Goal: Task Accomplishment & Management: Manage account settings

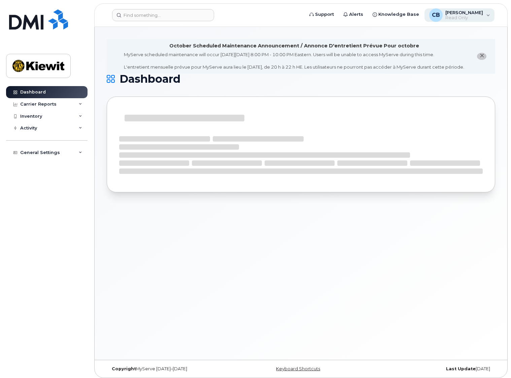
click at [459, 14] on span "[PERSON_NAME]" at bounding box center [464, 12] width 38 height 5
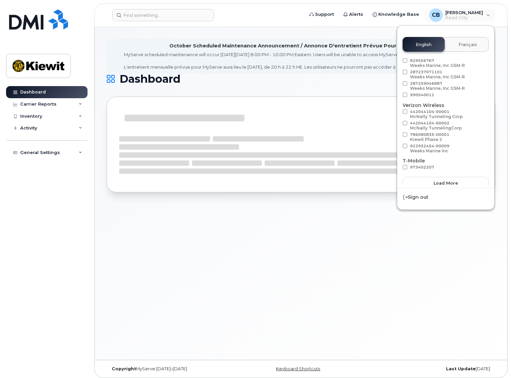
scroll to position [38, 0]
click at [313, 66] on div "MyServe scheduled maintenance will occur on Friday October 3rd, 8:00 PM - 10:00…" at bounding box center [294, 61] width 340 height 19
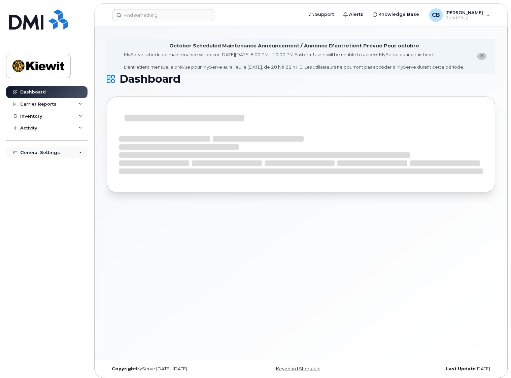
click at [35, 152] on div "General Settings" at bounding box center [40, 152] width 40 height 5
click at [49, 151] on div "General Settings" at bounding box center [40, 152] width 40 height 5
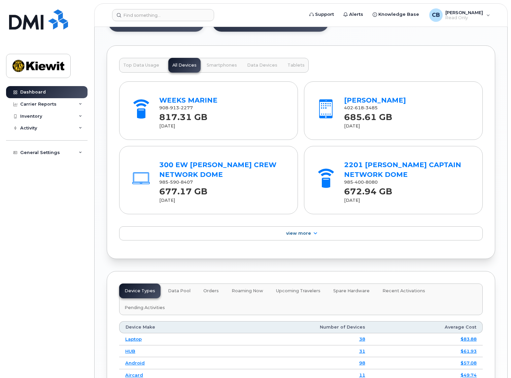
scroll to position [808, 0]
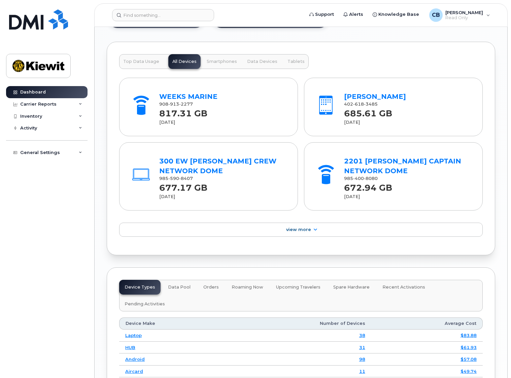
click at [141, 64] on span "Top Data Usage" at bounding box center [141, 61] width 36 height 5
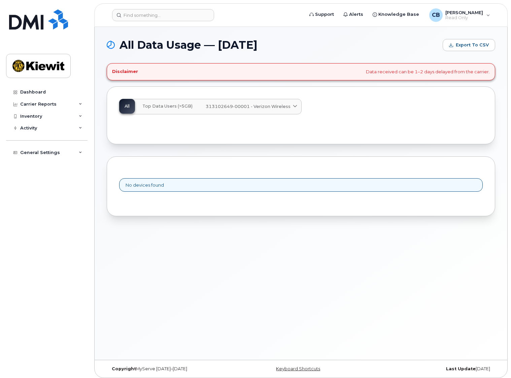
click at [170, 106] on span "Top Data Users (>5GB)" at bounding box center [167, 106] width 50 height 5
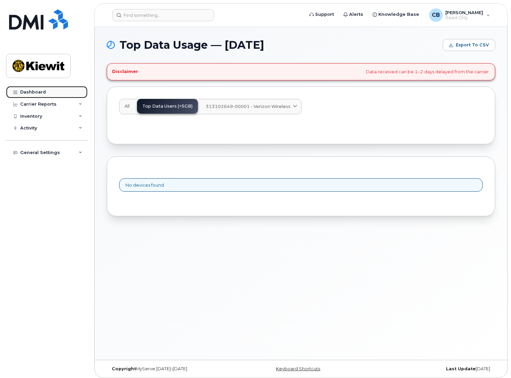
click at [30, 92] on div "Dashboard" at bounding box center [33, 92] width 26 height 5
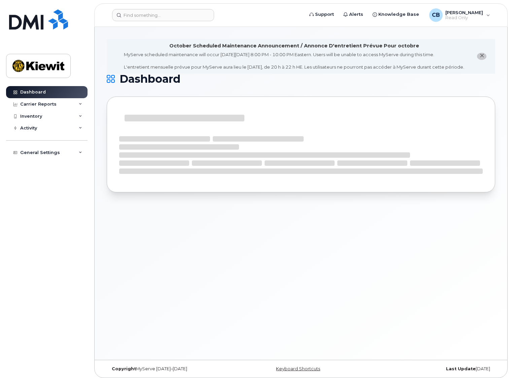
click at [480, 58] on icon "close notification" at bounding box center [482, 56] width 4 height 4
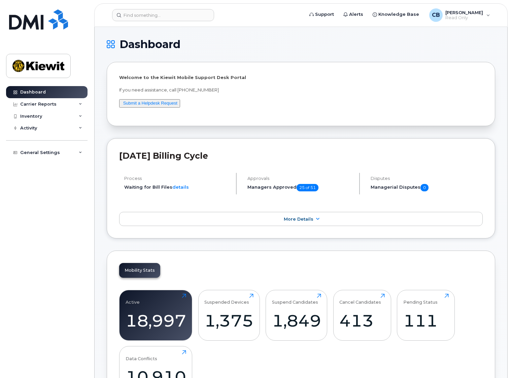
click at [451, 14] on span "[PERSON_NAME]" at bounding box center [464, 12] width 38 height 5
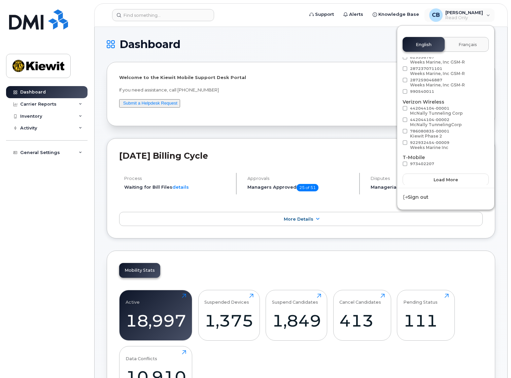
scroll to position [38, 0]
click at [450, 178] on span "Load more" at bounding box center [446, 179] width 25 height 6
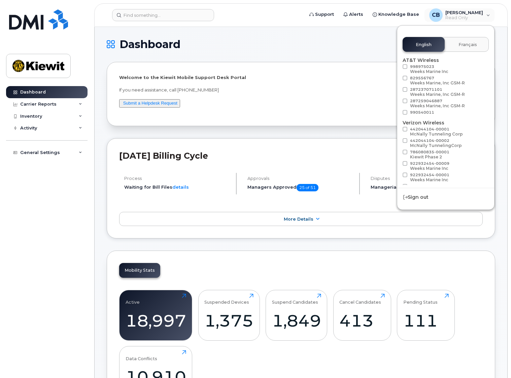
scroll to position [0, 0]
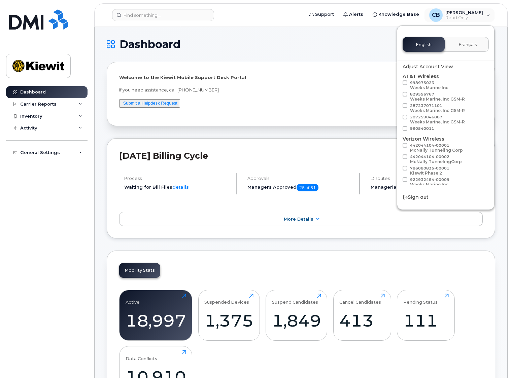
click at [431, 64] on div "Adjust Account View" at bounding box center [446, 66] width 86 height 7
click at [410, 14] on span "Knowledge Base" at bounding box center [398, 14] width 41 height 7
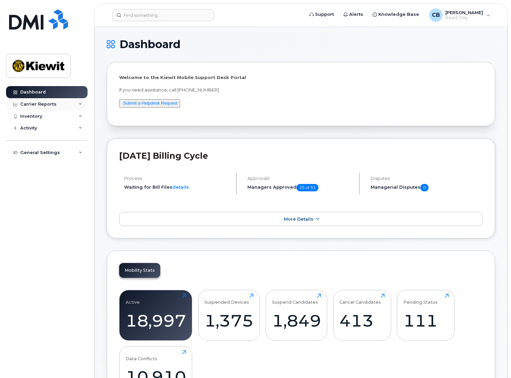
click at [37, 102] on div "Carrier Reports" at bounding box center [38, 104] width 36 height 5
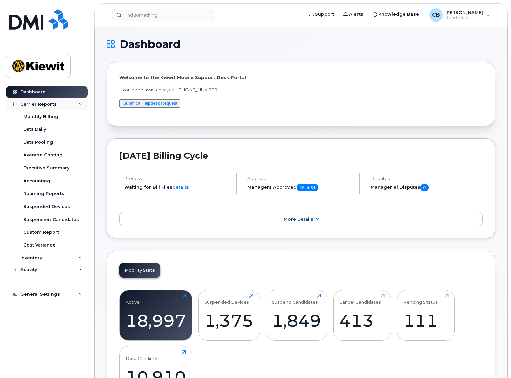
click at [37, 102] on div "Carrier Reports" at bounding box center [38, 104] width 36 height 5
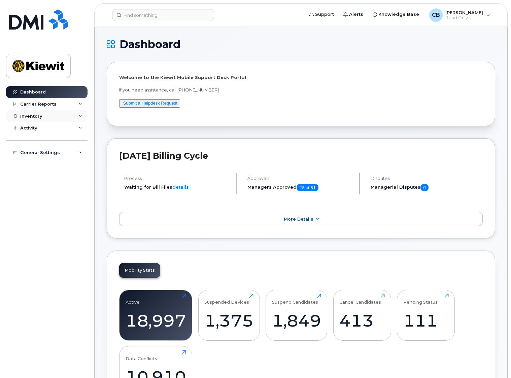
click at [42, 118] on div "Inventory" at bounding box center [46, 116] width 81 height 12
click at [37, 131] on div "Mobility Devices" at bounding box center [42, 129] width 38 height 6
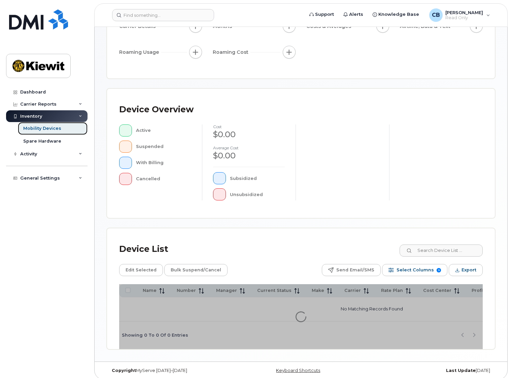
scroll to position [112, 0]
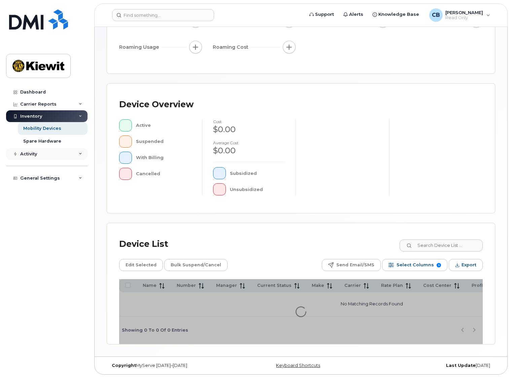
click at [27, 157] on div "Activity" at bounding box center [28, 154] width 17 height 5
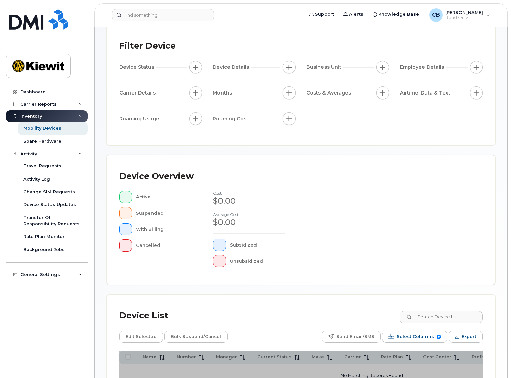
scroll to position [0, 0]
